Goal: Register for event/course

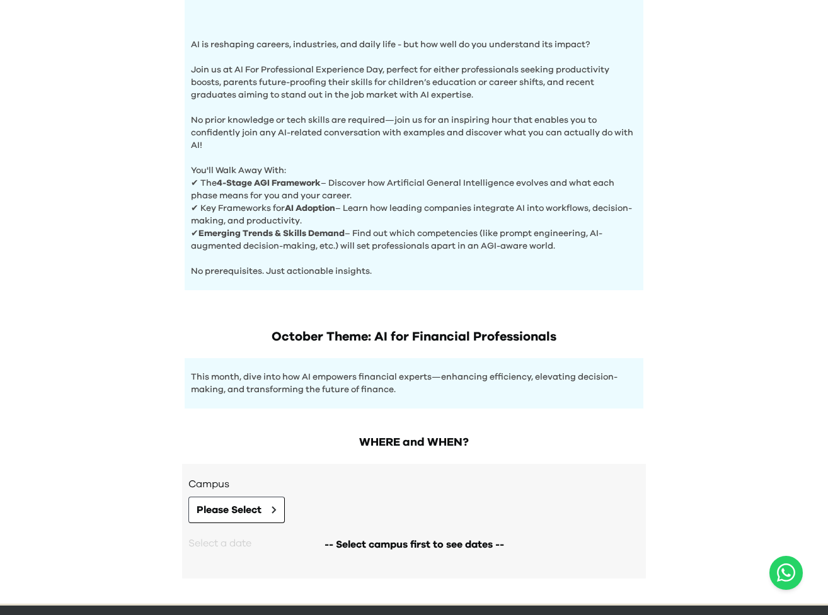
scroll to position [432, 0]
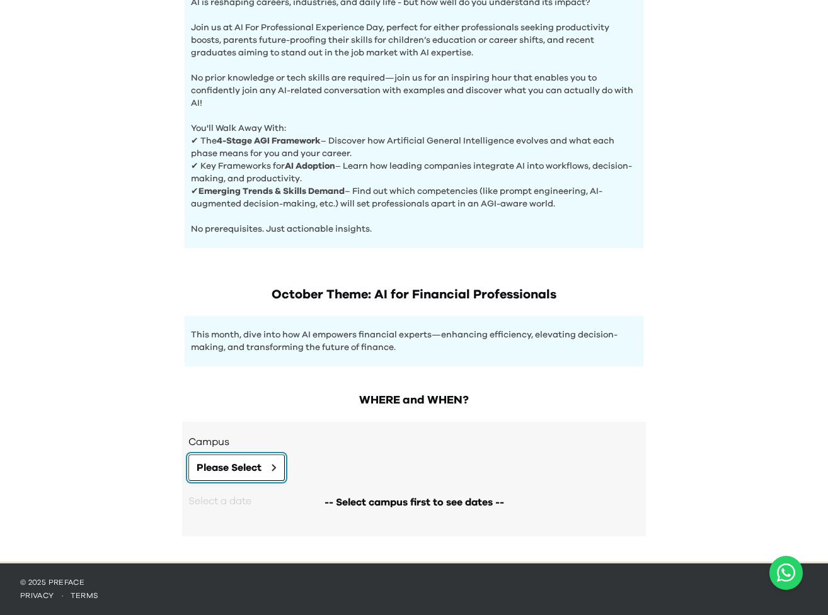
click at [261, 469] on span "Please Select" at bounding box center [228, 467] width 65 height 15
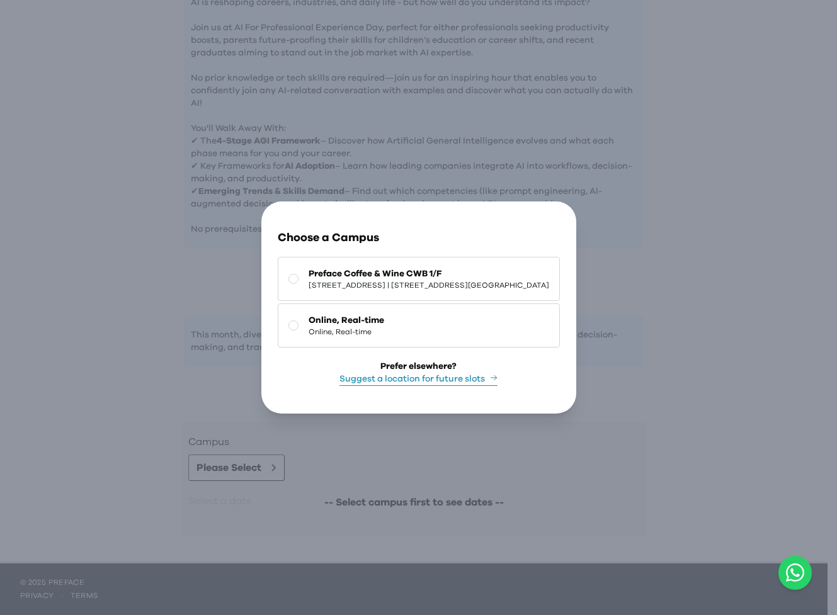
click at [561, 222] on icon "button" at bounding box center [561, 222] width 0 height 0
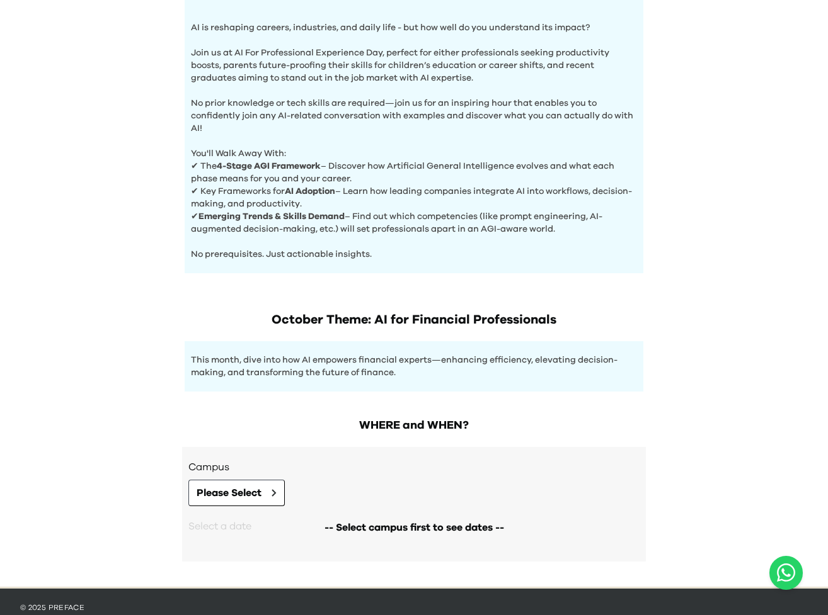
scroll to position [432, 0]
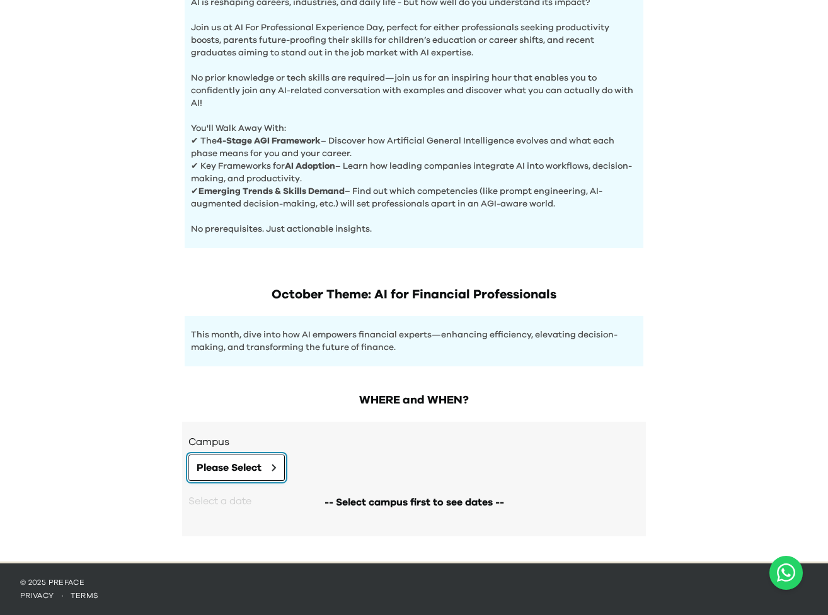
click at [249, 458] on button "Please Select" at bounding box center [236, 468] width 96 height 26
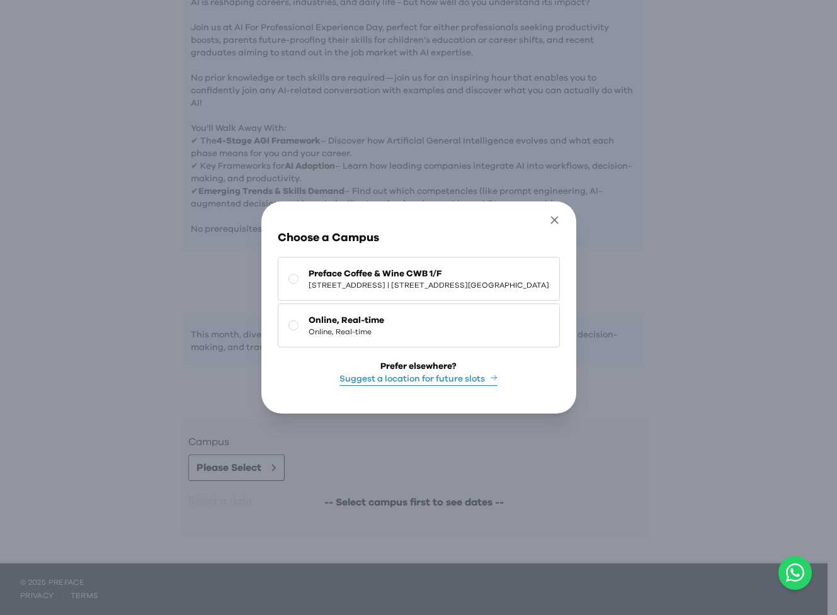
click at [561, 213] on icon "button" at bounding box center [554, 219] width 13 height 13
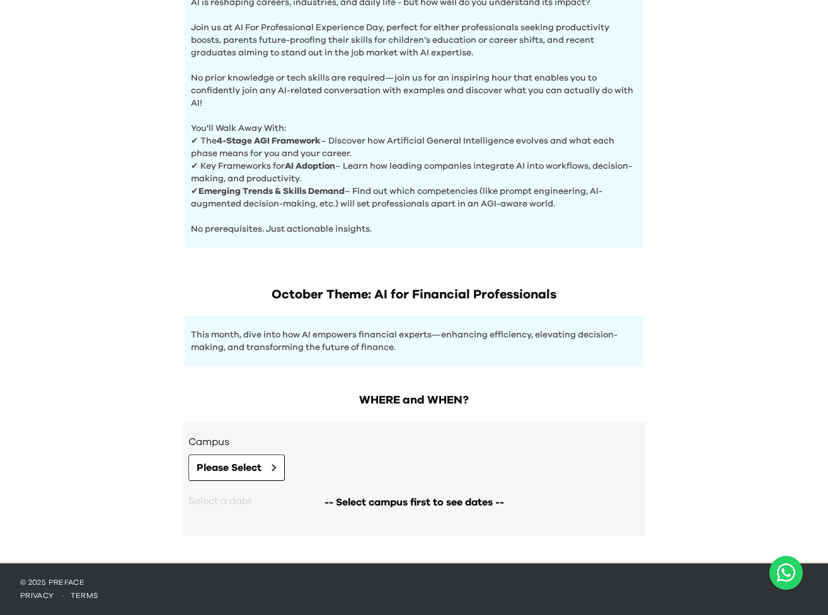
click at [714, 229] on div "Go Back Close Choose a Campus Preface Coffee & Wine CWB [STREET_ADDRESS] | [STR…" at bounding box center [414, 307] width 828 height 615
